Goal: Find specific page/section: Locate a particular part of the current website

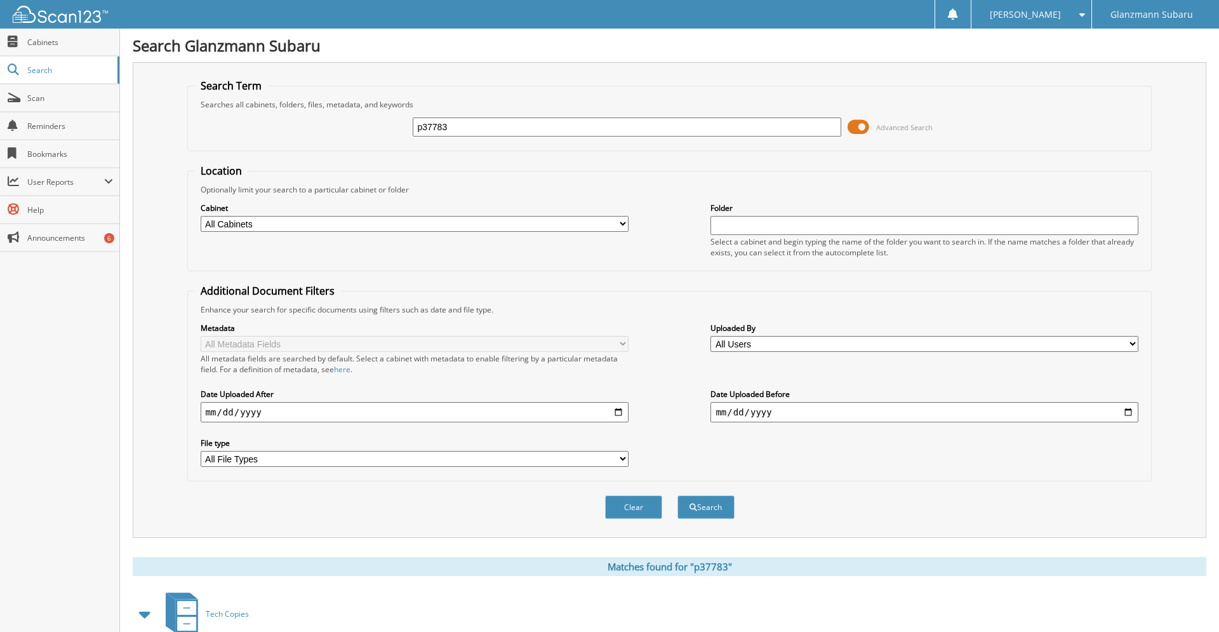
scroll to position [27, 0]
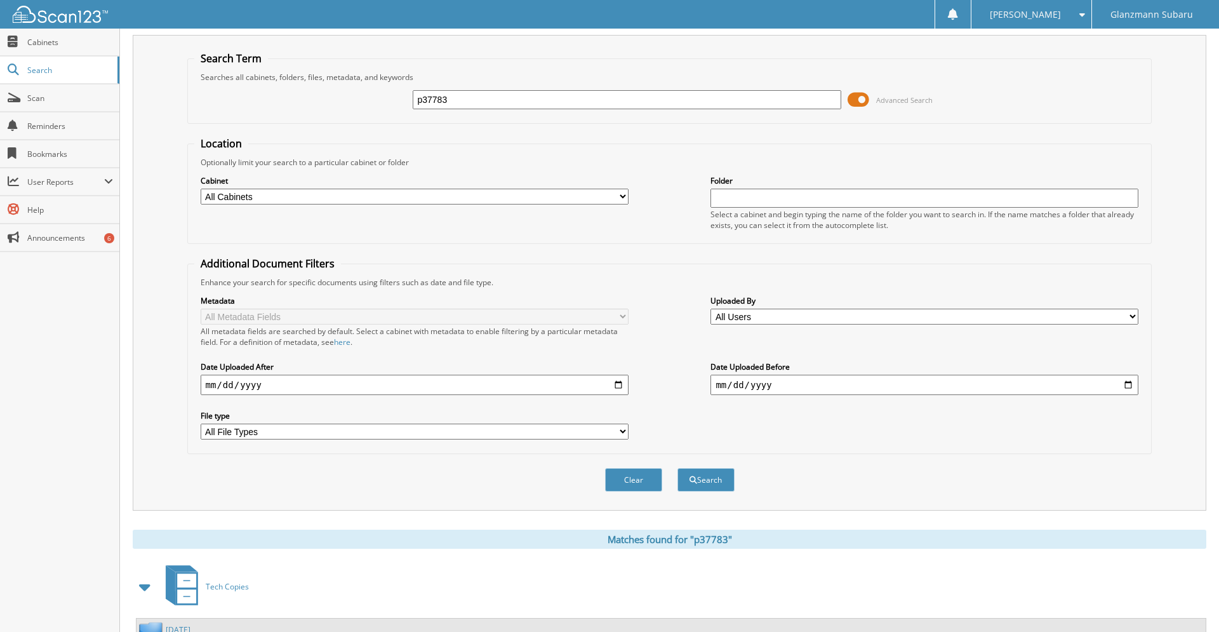
click at [507, 109] on input "p37783" at bounding box center [627, 99] width 428 height 19
type input "s251416"
click at [677, 468] on button "Search" at bounding box center [705, 479] width 57 height 23
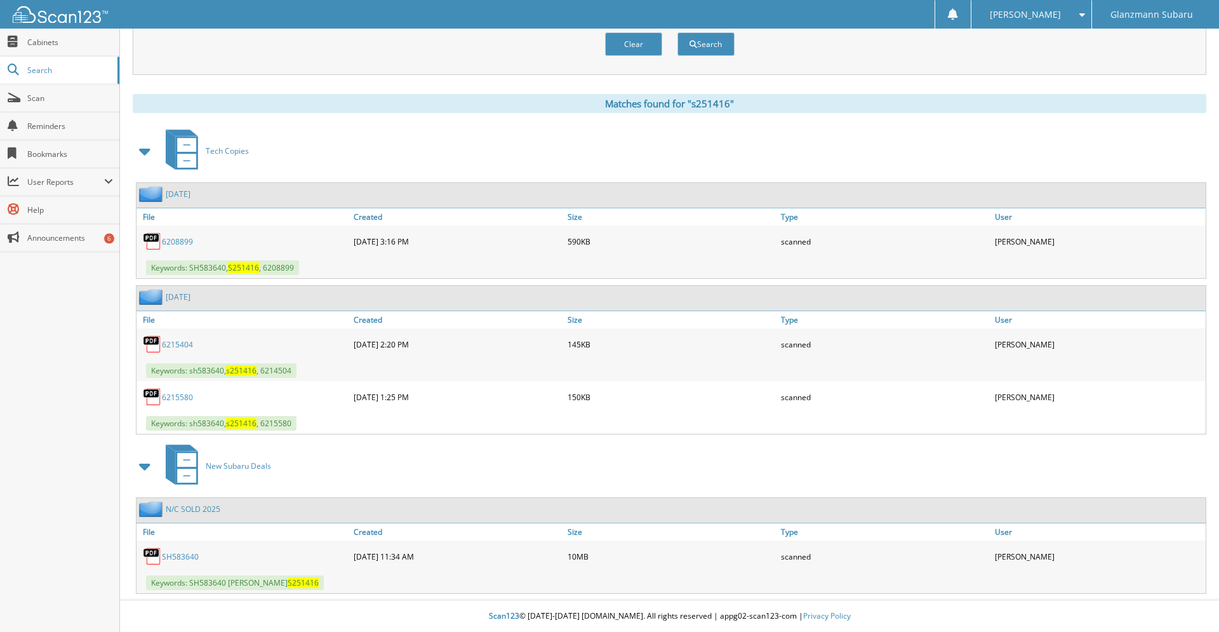
scroll to position [484, 0]
click at [175, 556] on link "SH583640" at bounding box center [180, 556] width 37 height 11
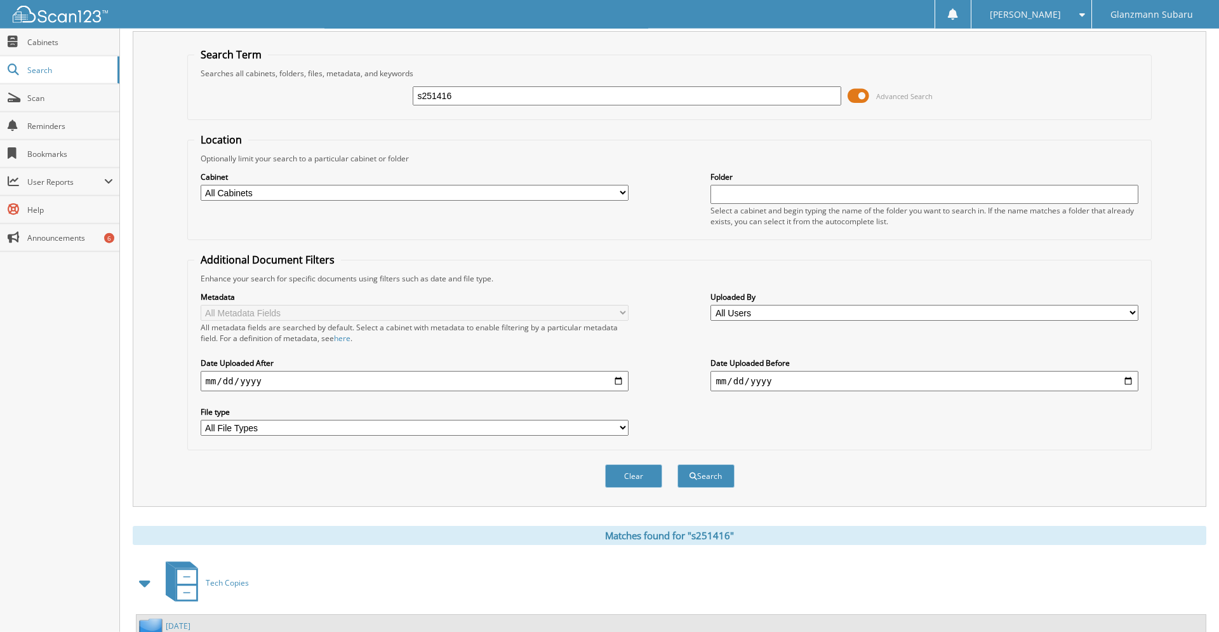
scroll to position [30, 0]
click at [535, 96] on input "s251416" at bounding box center [627, 96] width 428 height 19
type input "S210810"
click at [677, 465] on button "Search" at bounding box center [705, 476] width 57 height 23
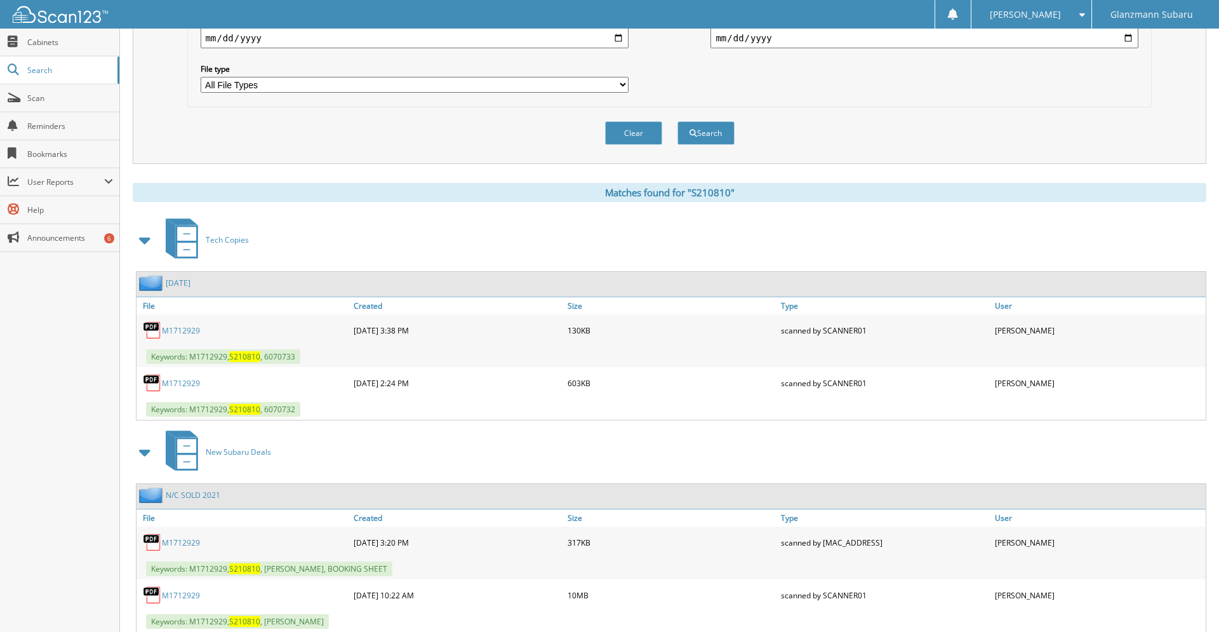
scroll to position [434, 0]
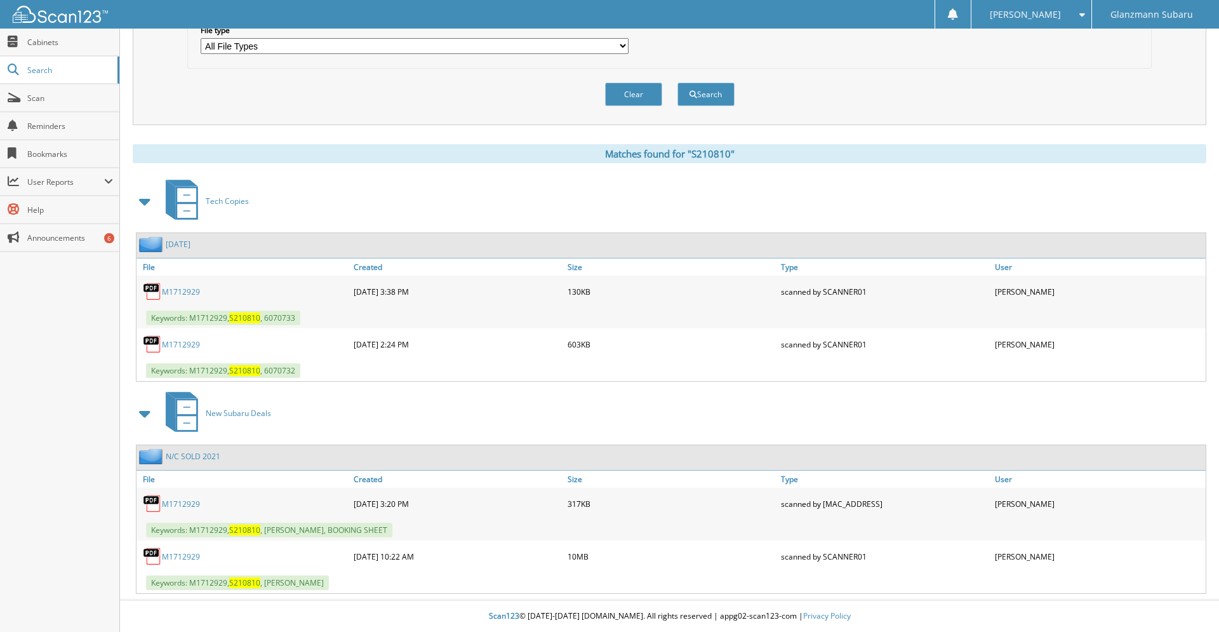
click at [190, 549] on div "M1712929" at bounding box center [243, 555] width 214 height 25
click at [185, 558] on link "M1712929" at bounding box center [181, 556] width 38 height 11
